Goal: Register for event/course

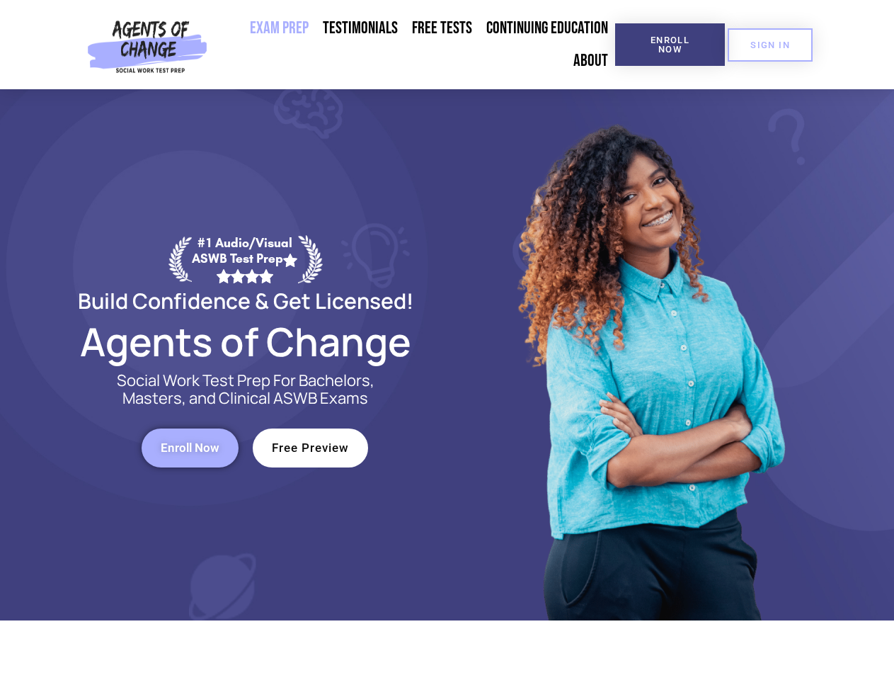
click at [447, 340] on div at bounding box center [649, 354] width 404 height 531
click at [670, 45] on span "Enroll Now" at bounding box center [670, 44] width 64 height 18
click at [770, 45] on span "SIGN IN" at bounding box center [770, 44] width 40 height 9
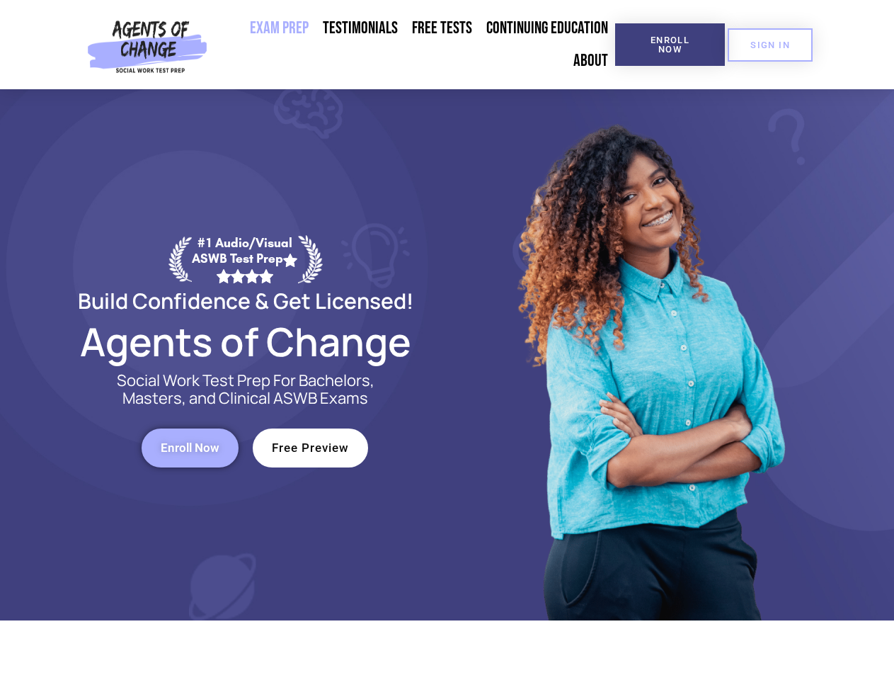
click at [190, 447] on span "Enroll Now" at bounding box center [190, 448] width 59 height 12
click at [310, 447] on span "Free Preview" at bounding box center [310, 448] width 77 height 12
